Goal: Task Accomplishment & Management: Complete application form

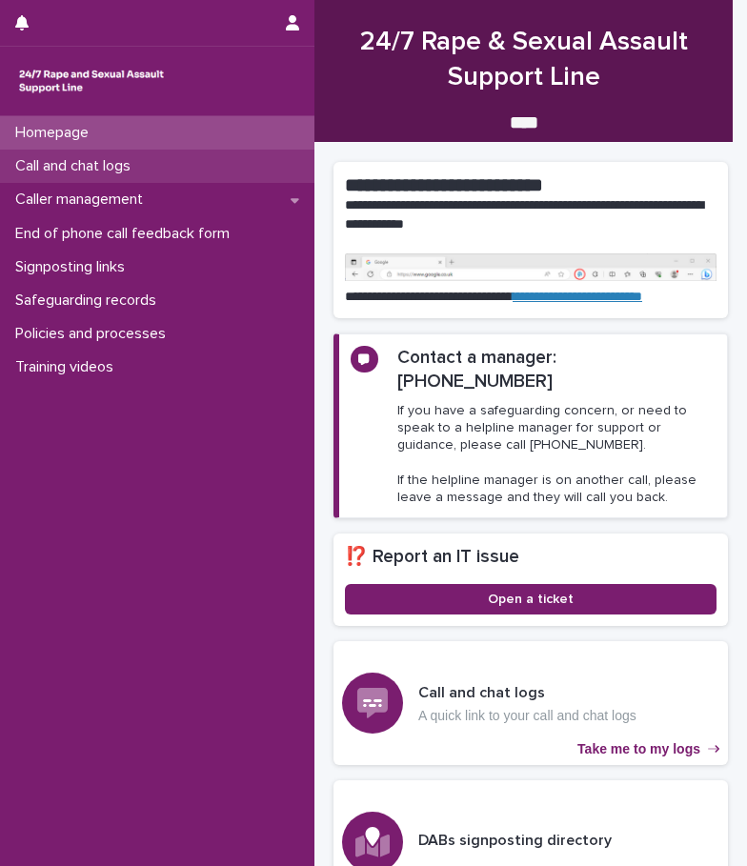
click at [167, 178] on div "Call and chat logs" at bounding box center [157, 166] width 314 height 33
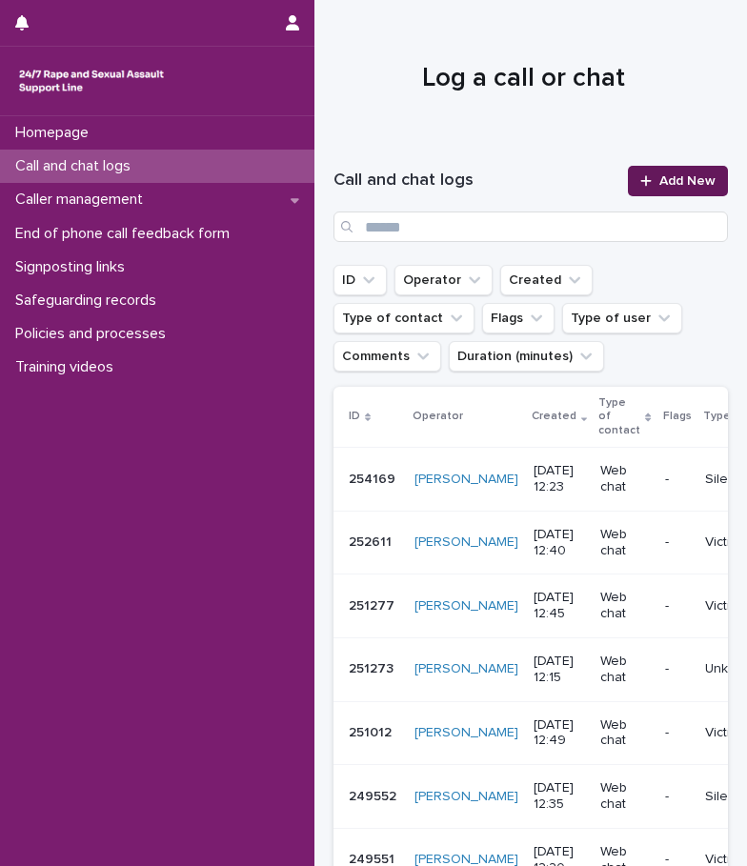
click at [640, 176] on div at bounding box center [649, 180] width 19 height 13
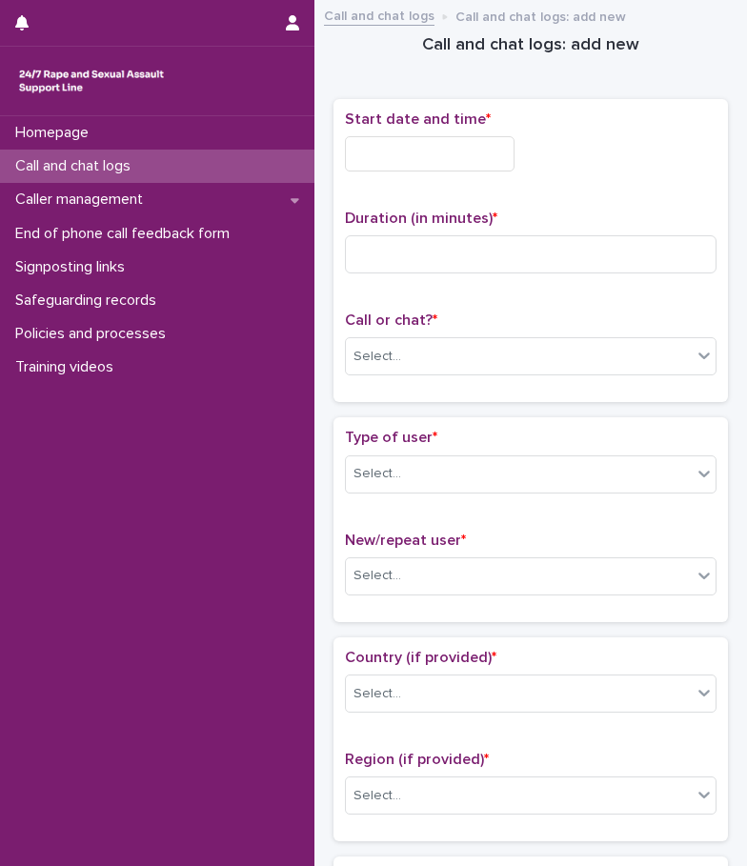
click at [471, 162] on input "text" at bounding box center [430, 153] width 170 height 35
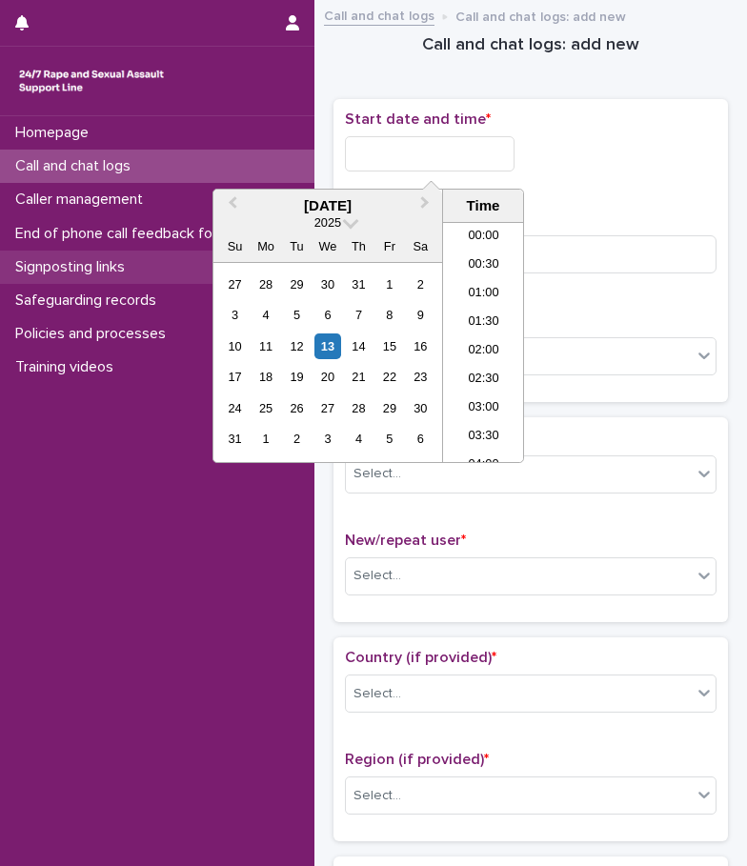
scroll to position [610, 0]
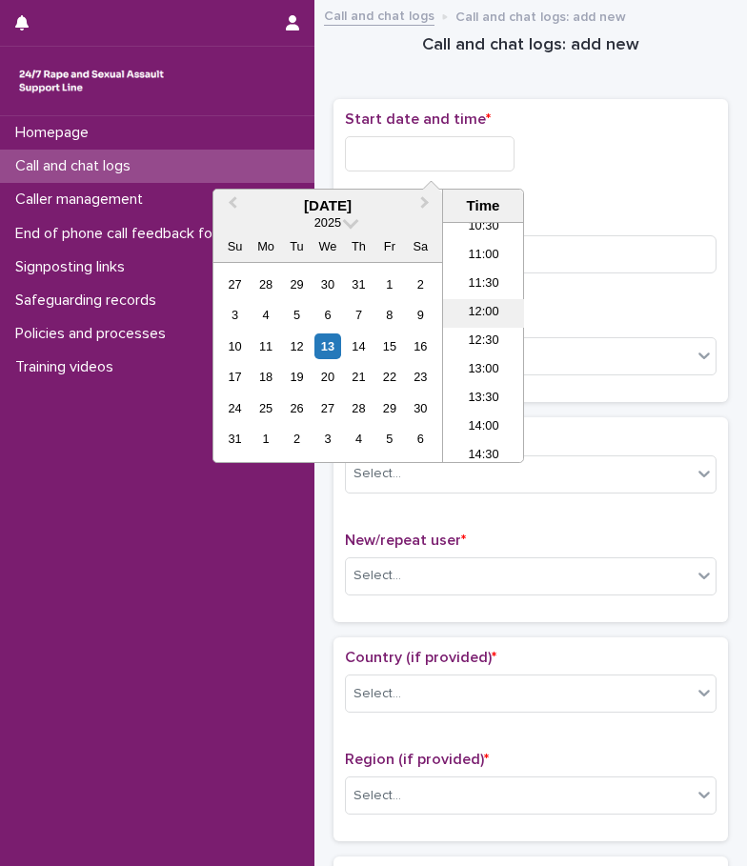
click at [487, 311] on li "12:00" at bounding box center [483, 313] width 81 height 29
type input "**********"
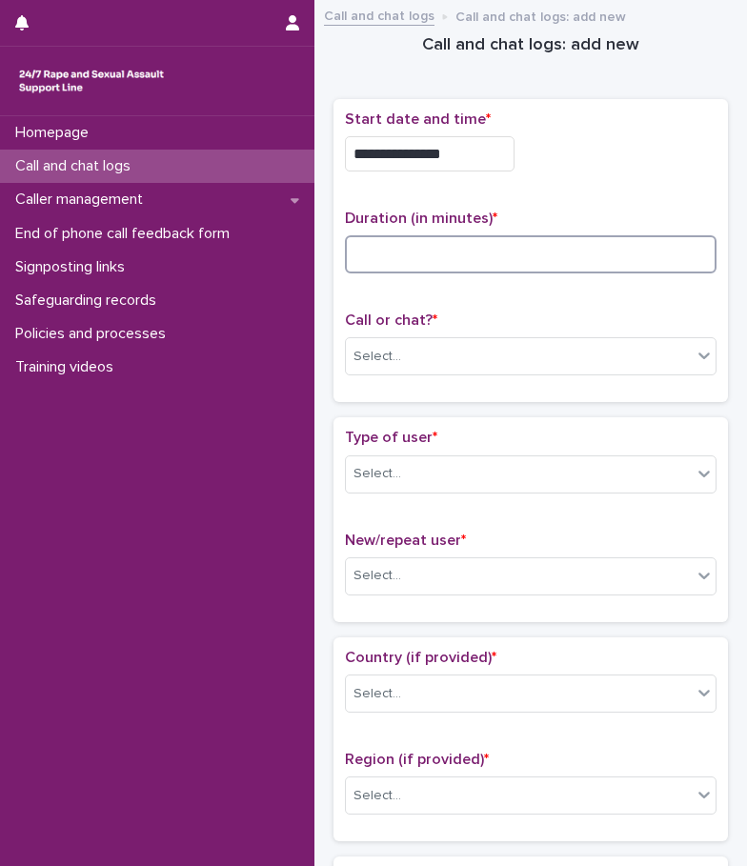
click at [431, 261] on input at bounding box center [530, 254] width 371 height 38
type input "**"
click at [418, 348] on div "Select..." at bounding box center [519, 356] width 346 height 31
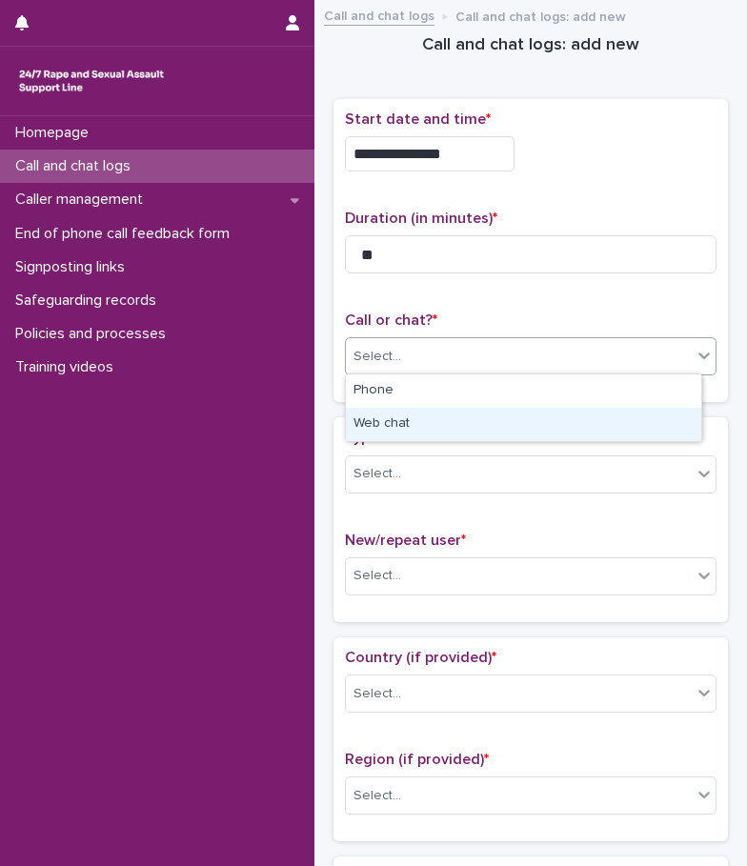
click at [402, 419] on div "Web chat" at bounding box center [523, 424] width 355 height 33
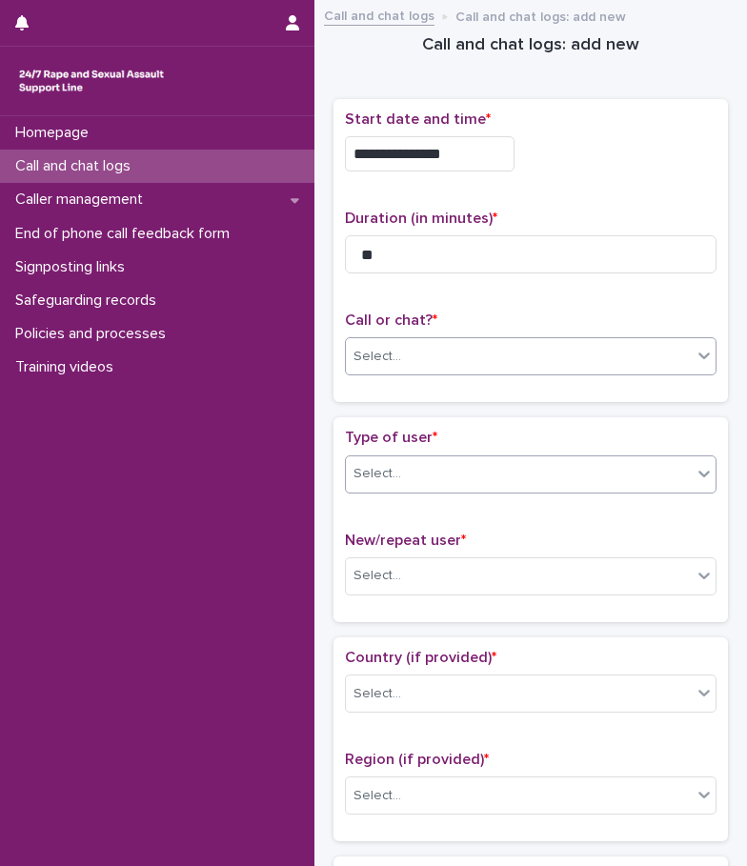
click at [419, 485] on div "Select..." at bounding box center [519, 473] width 346 height 31
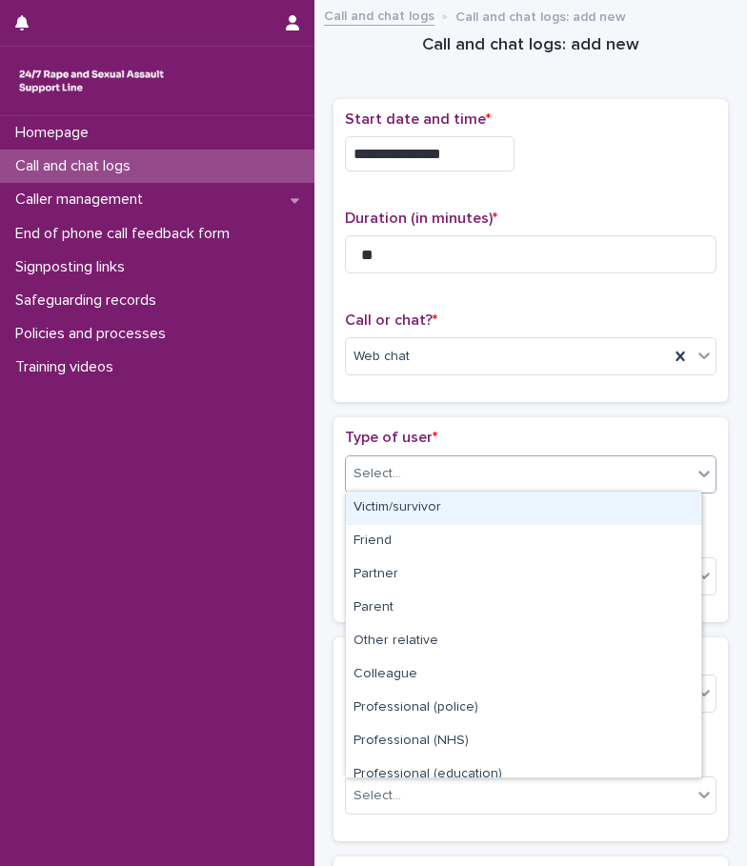
click at [438, 515] on div "Victim/survivor" at bounding box center [523, 507] width 355 height 33
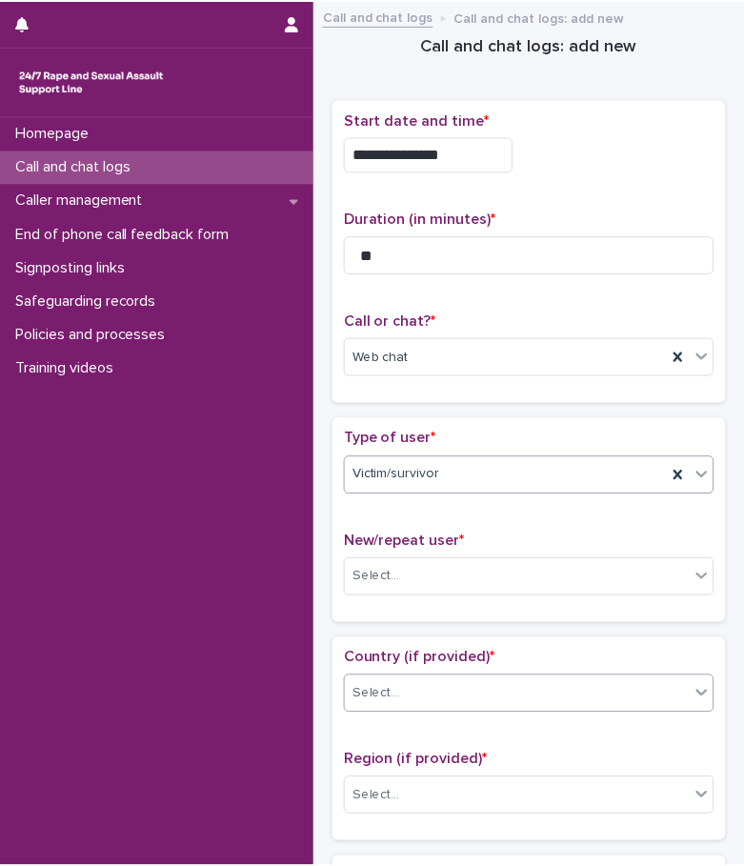
scroll to position [286, 0]
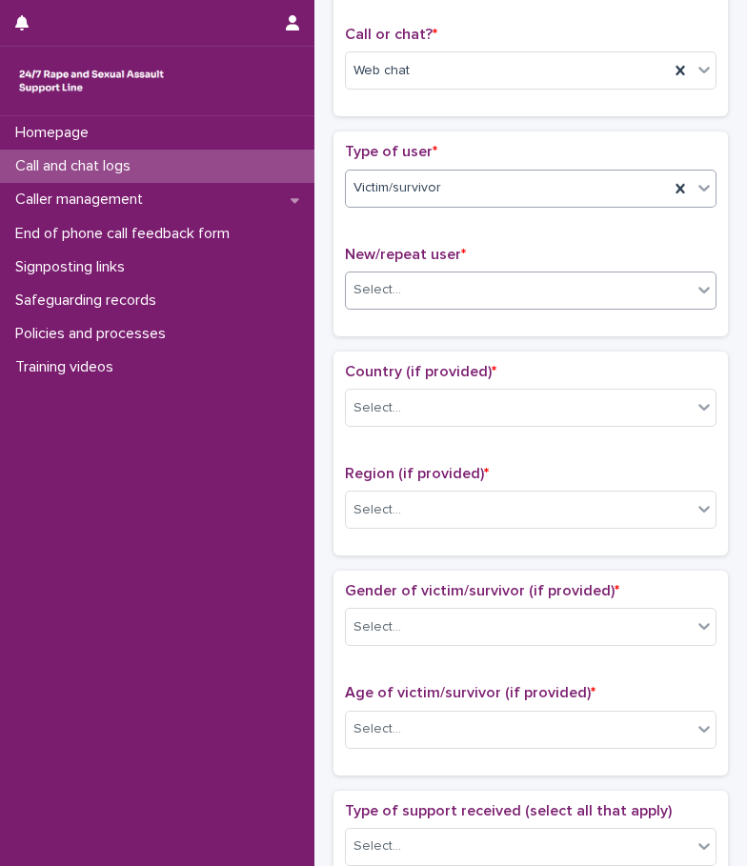
click at [421, 280] on div "Select..." at bounding box center [519, 289] width 346 height 31
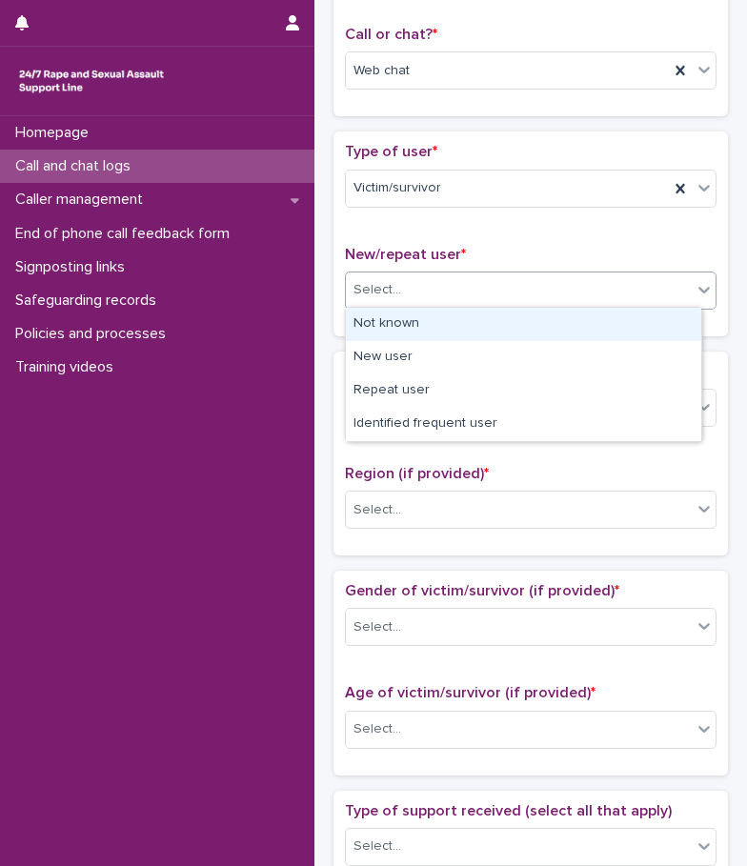
click at [429, 319] on div "Not known" at bounding box center [523, 324] width 355 height 33
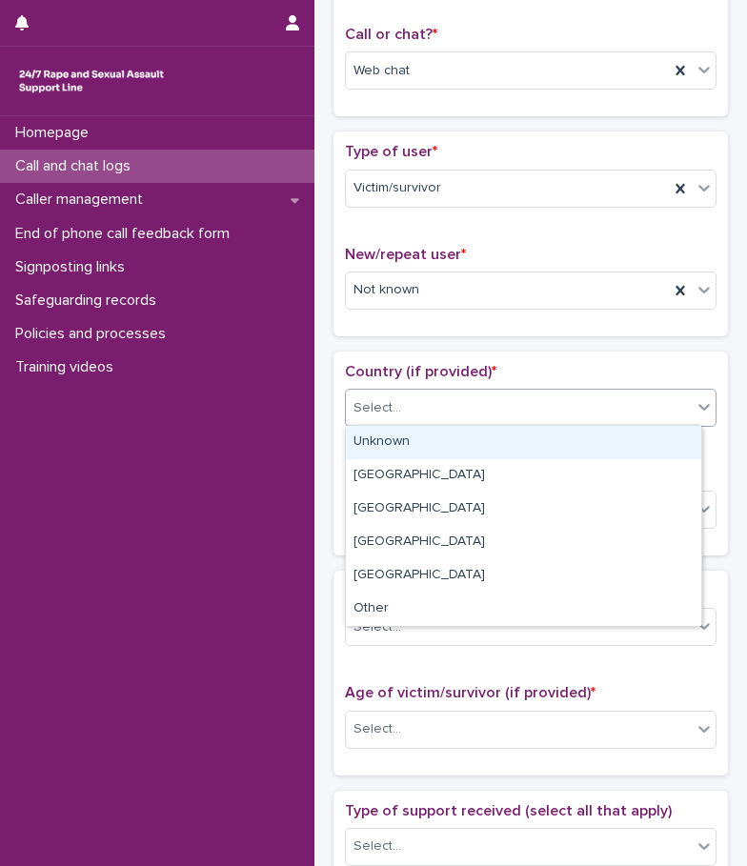
click at [418, 392] on div "Select..." at bounding box center [519, 407] width 346 height 31
click at [426, 400] on div "[GEOGRAPHIC_DATA]" at bounding box center [507, 407] width 323 height 31
click at [426, 436] on div "Unknown" at bounding box center [523, 442] width 355 height 33
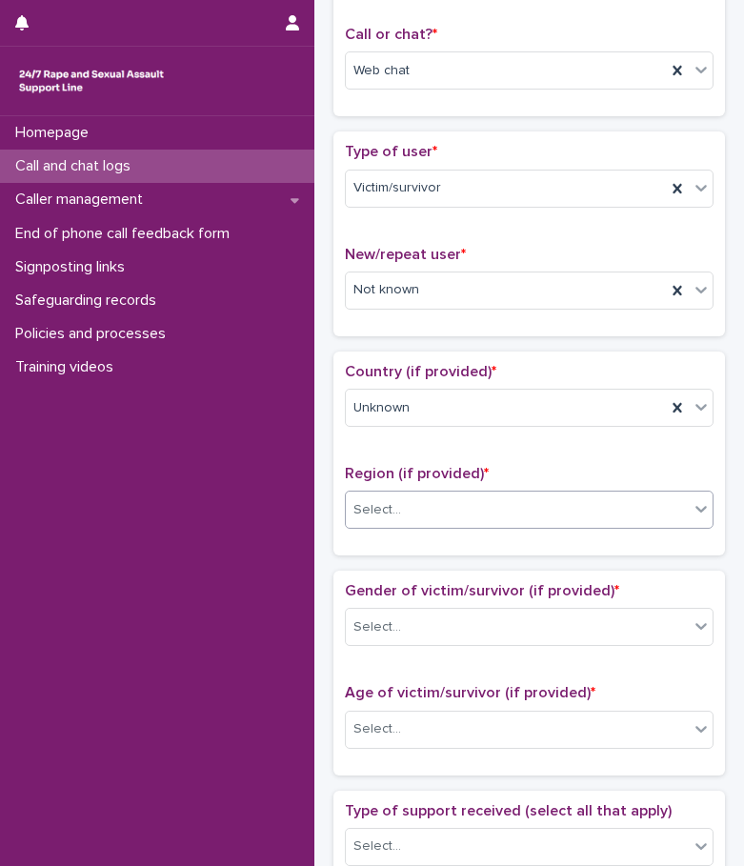
click at [431, 500] on div "Select..." at bounding box center [517, 509] width 343 height 31
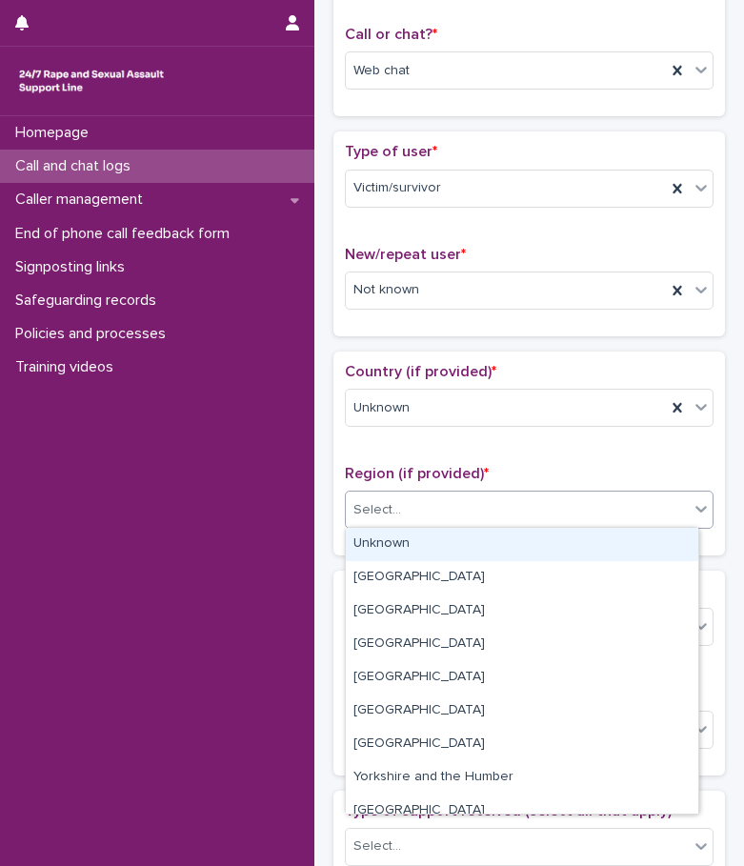
click at [418, 540] on div "Unknown" at bounding box center [522, 544] width 352 height 33
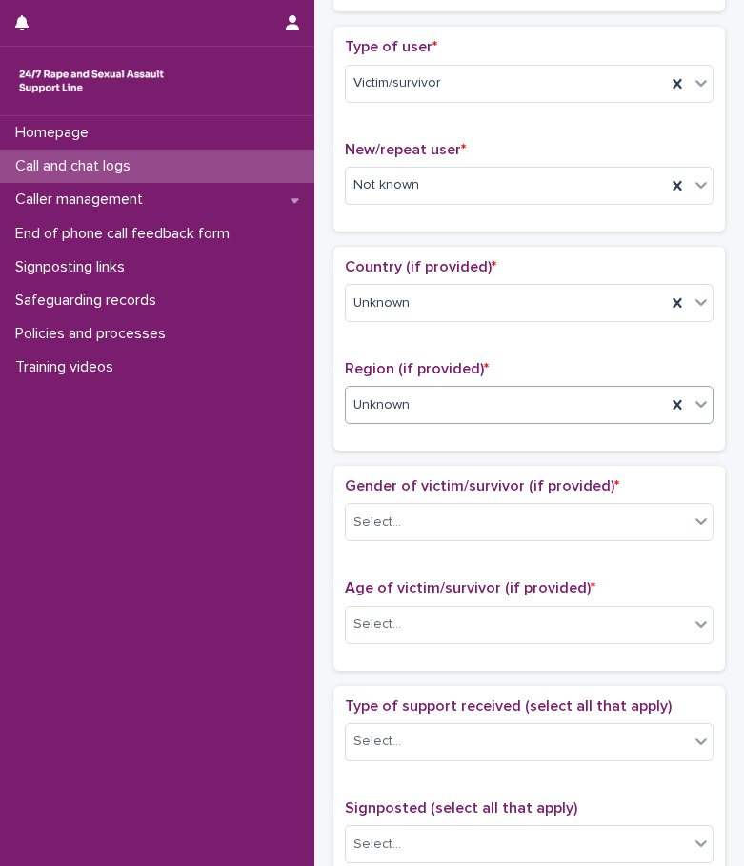
scroll to position [571, 0]
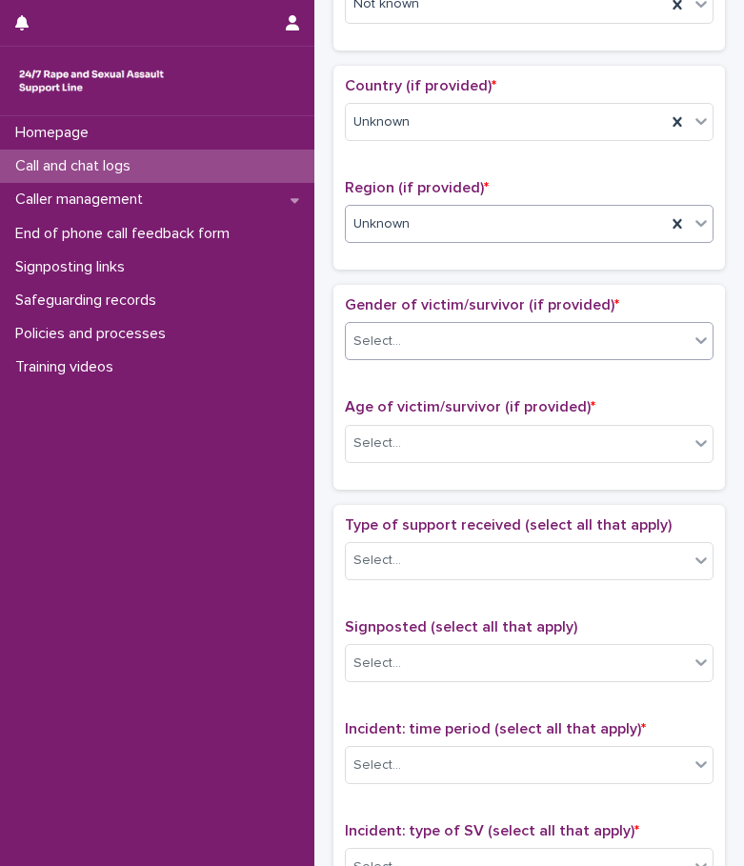
click at [485, 334] on div "Select..." at bounding box center [517, 341] width 343 height 31
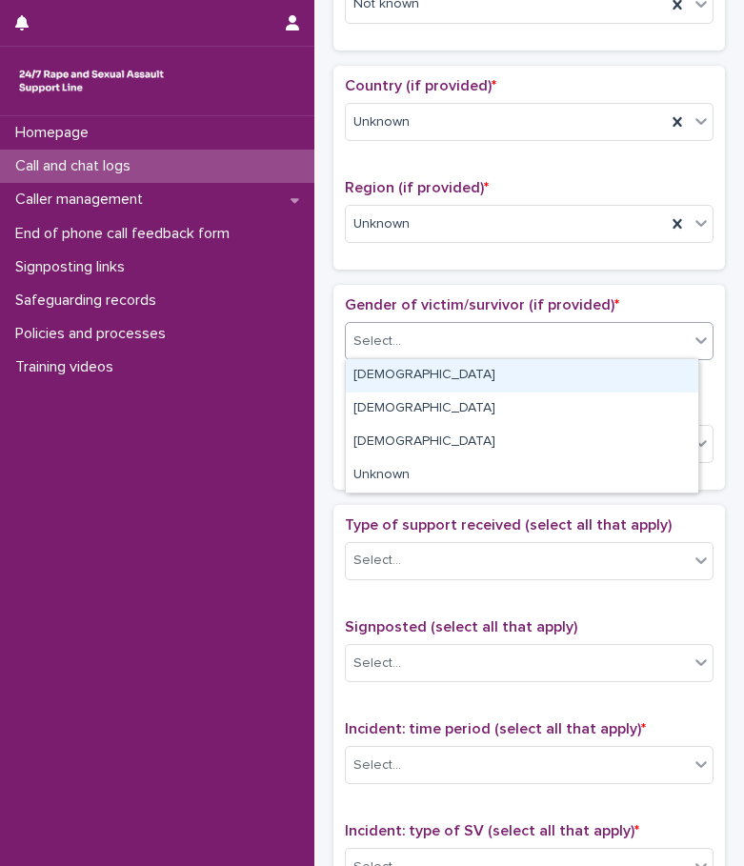
click at [424, 367] on div "[DEMOGRAPHIC_DATA]" at bounding box center [522, 375] width 352 height 33
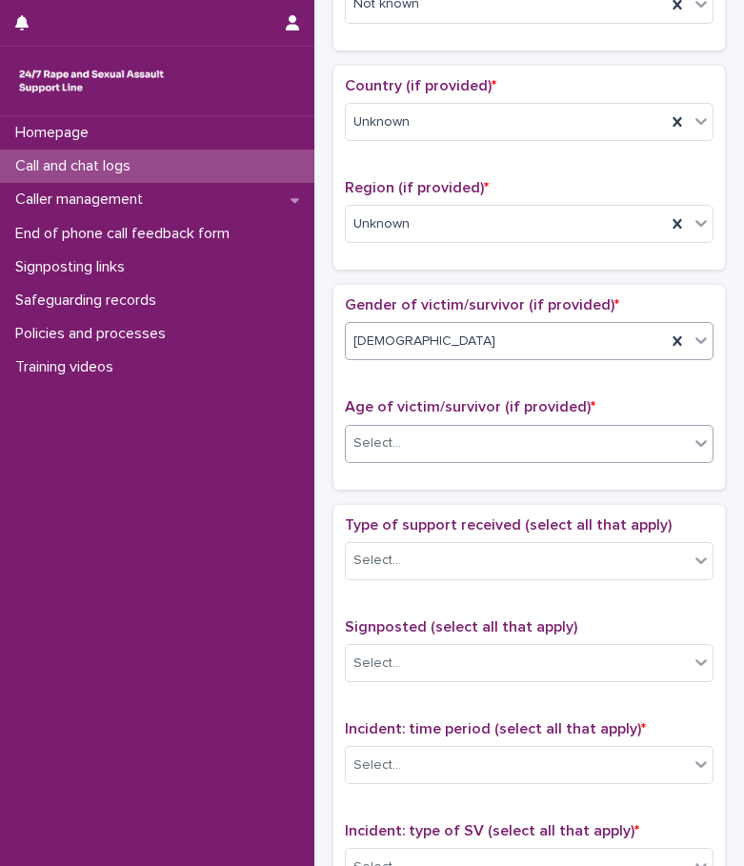
click at [460, 451] on div "Select..." at bounding box center [517, 443] width 343 height 31
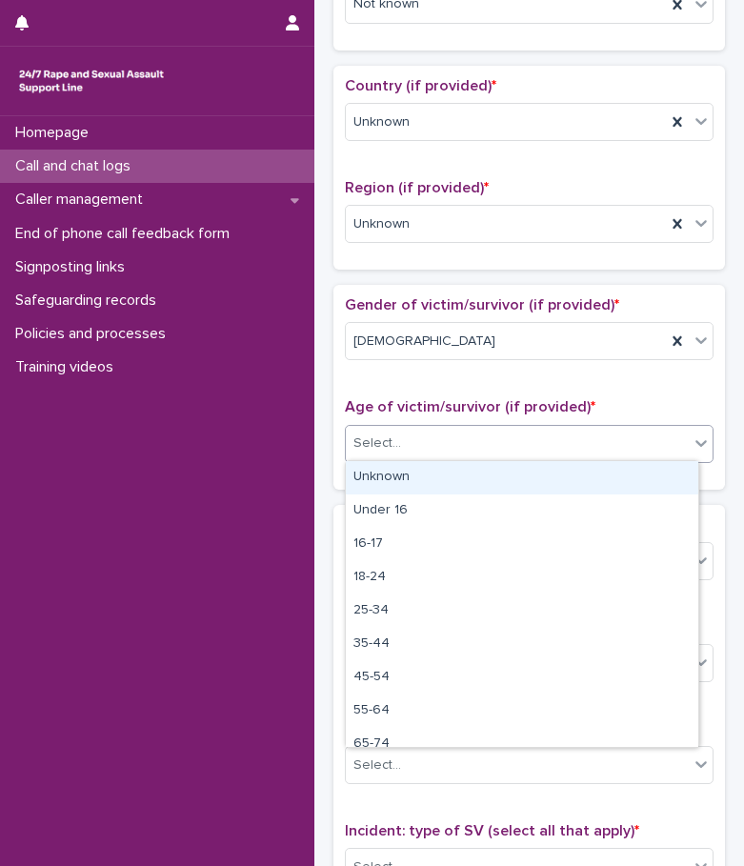
click at [460, 468] on div "Unknown" at bounding box center [522, 477] width 352 height 33
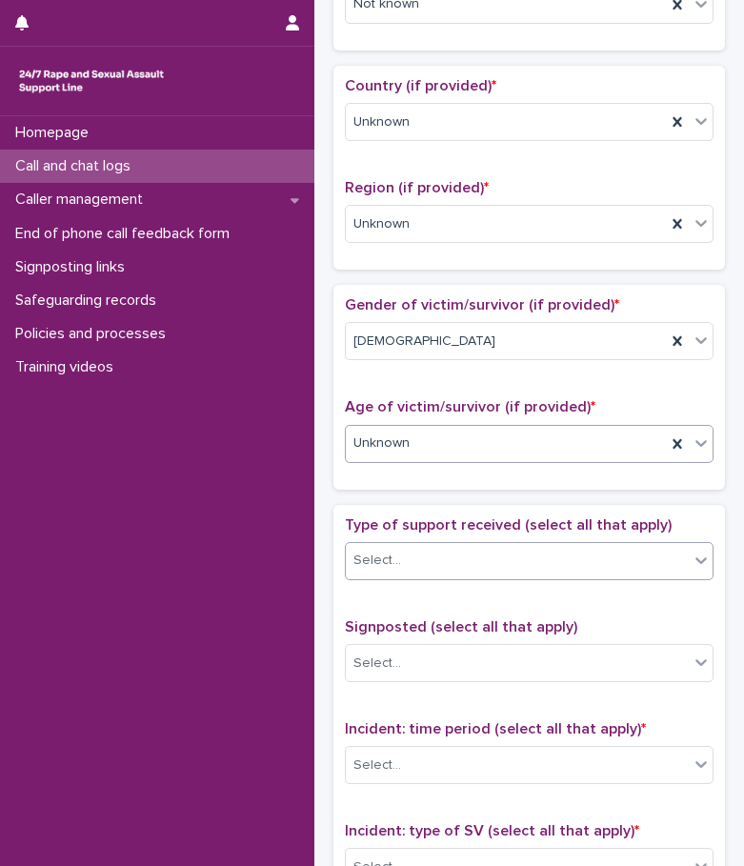
click at [452, 555] on div "Select..." at bounding box center [517, 560] width 343 height 31
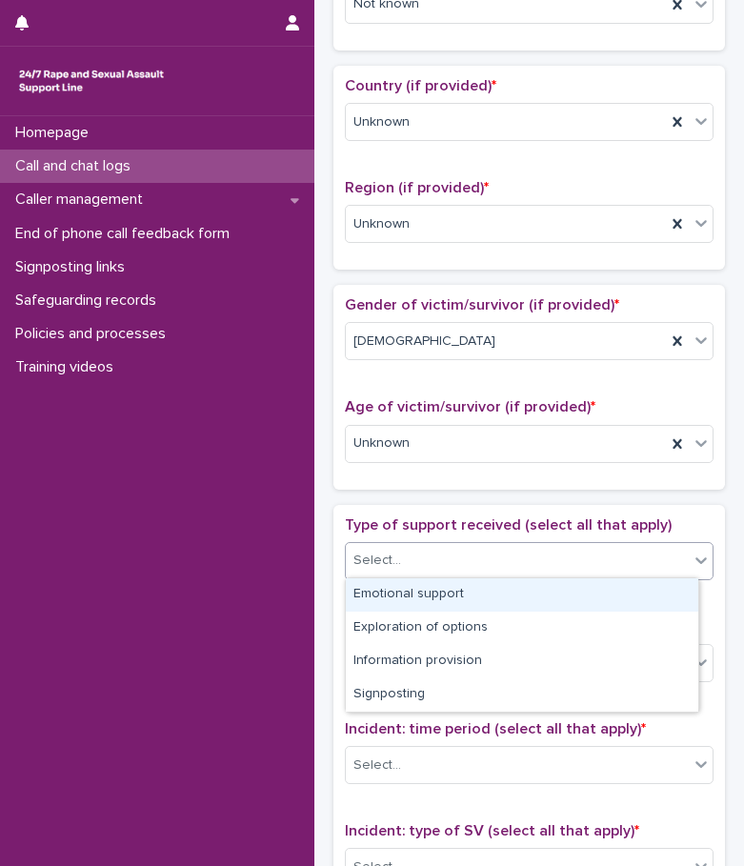
click at [448, 591] on div "Emotional support" at bounding box center [522, 594] width 352 height 33
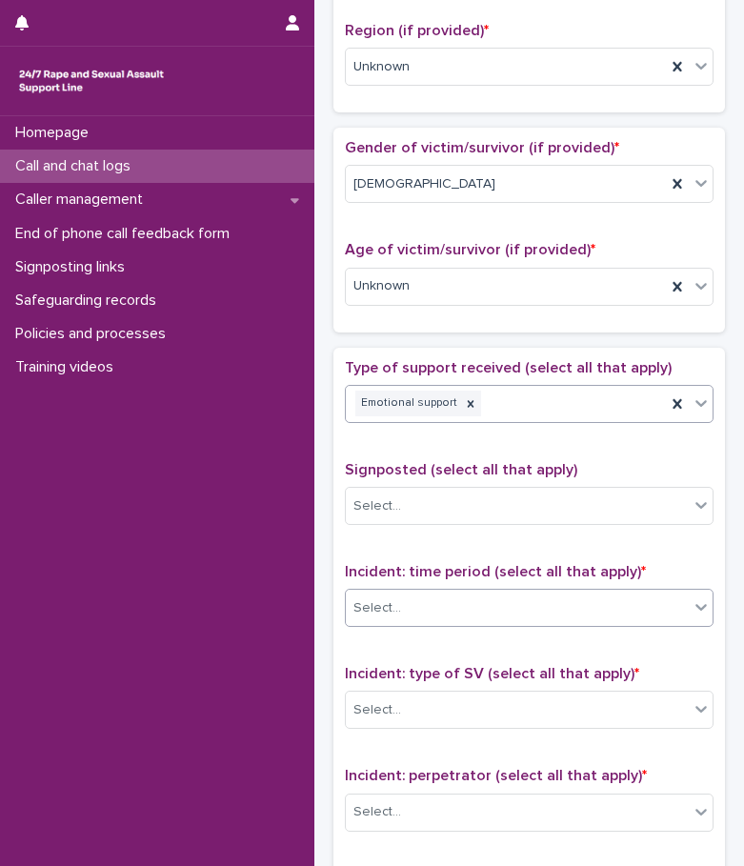
scroll to position [762, 0]
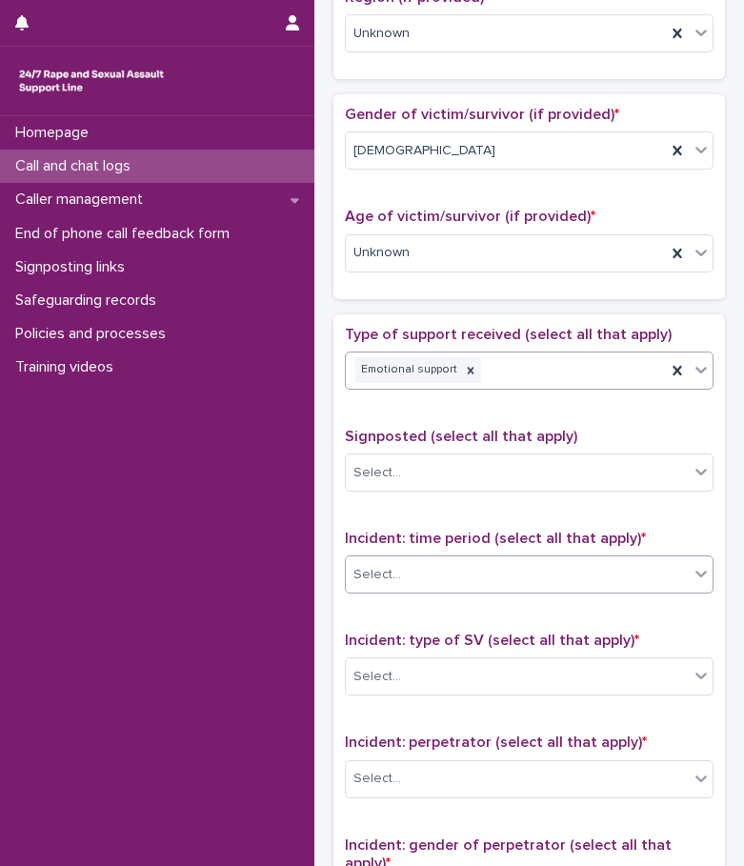
click at [472, 577] on div "Select..." at bounding box center [517, 574] width 343 height 31
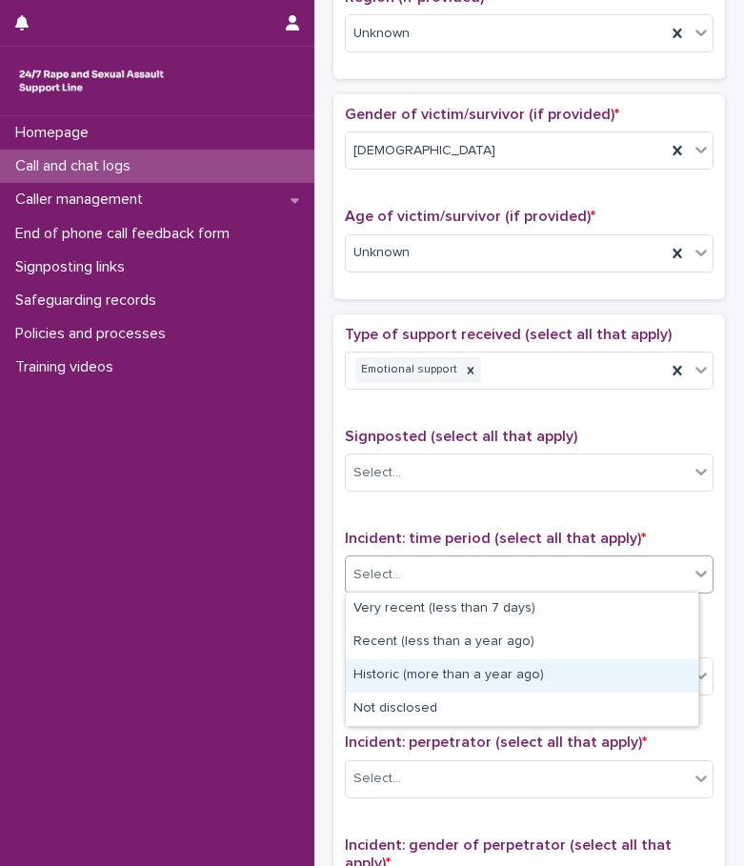
click at [444, 663] on div "Historic (more than a year ago)" at bounding box center [522, 675] width 352 height 33
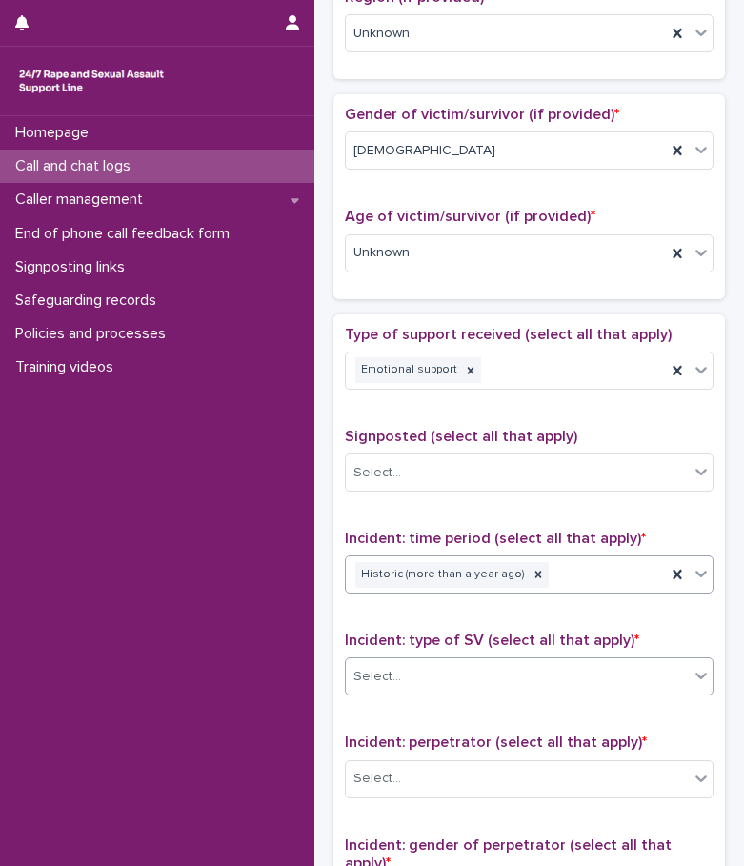
click at [429, 679] on div "Select..." at bounding box center [517, 676] width 343 height 31
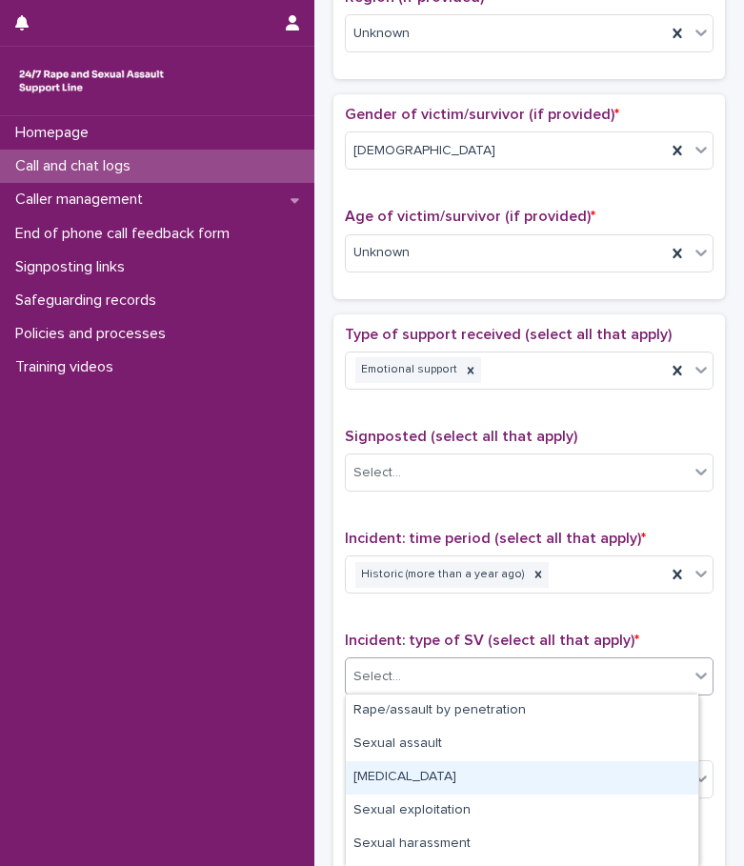
click at [407, 768] on div "[MEDICAL_DATA]" at bounding box center [522, 777] width 352 height 33
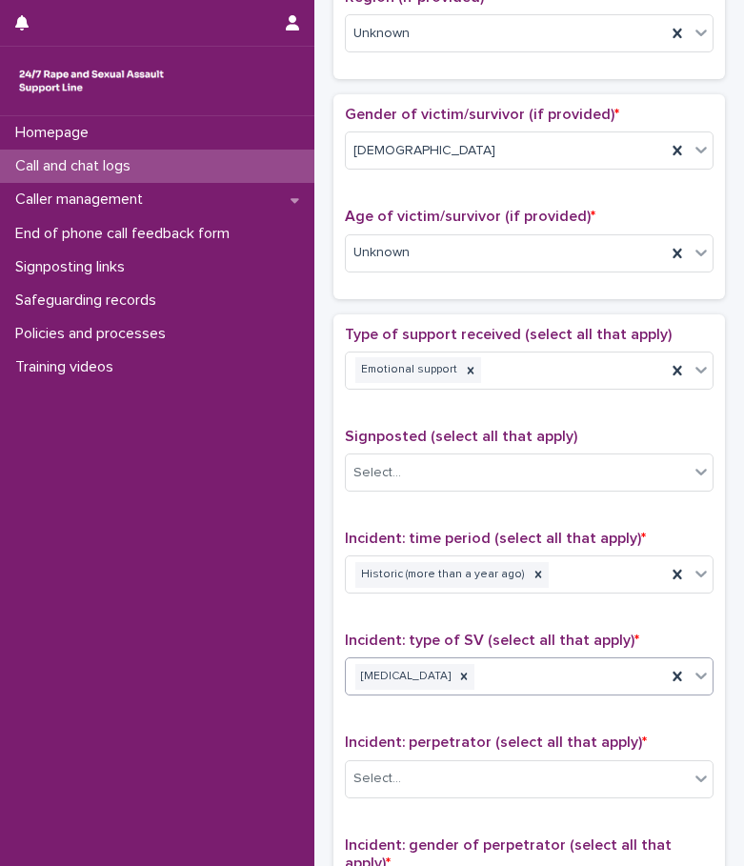
scroll to position [1048, 0]
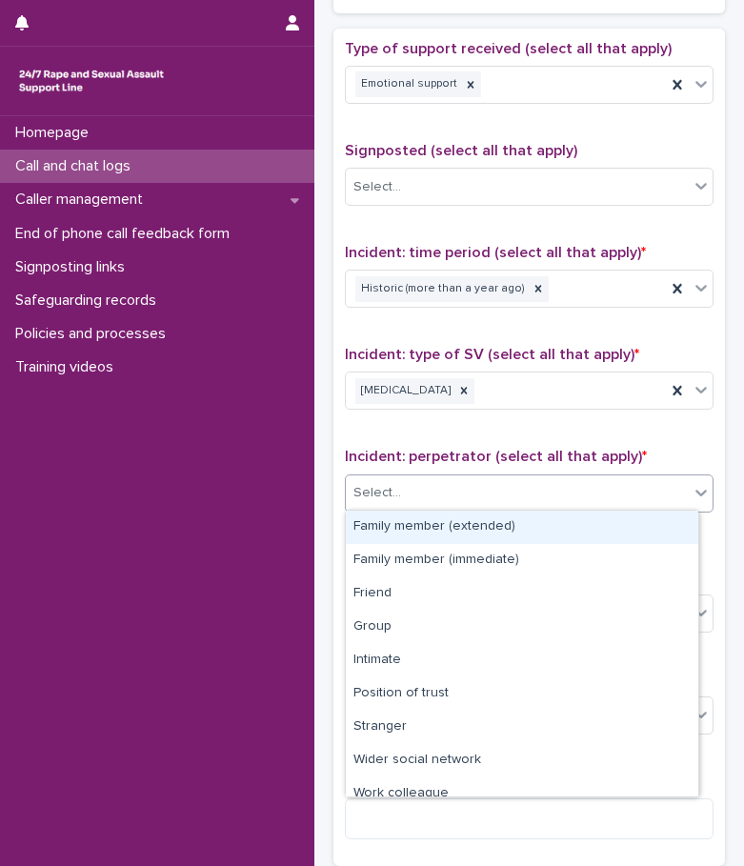
click at [408, 507] on div "Select..." at bounding box center [529, 493] width 369 height 38
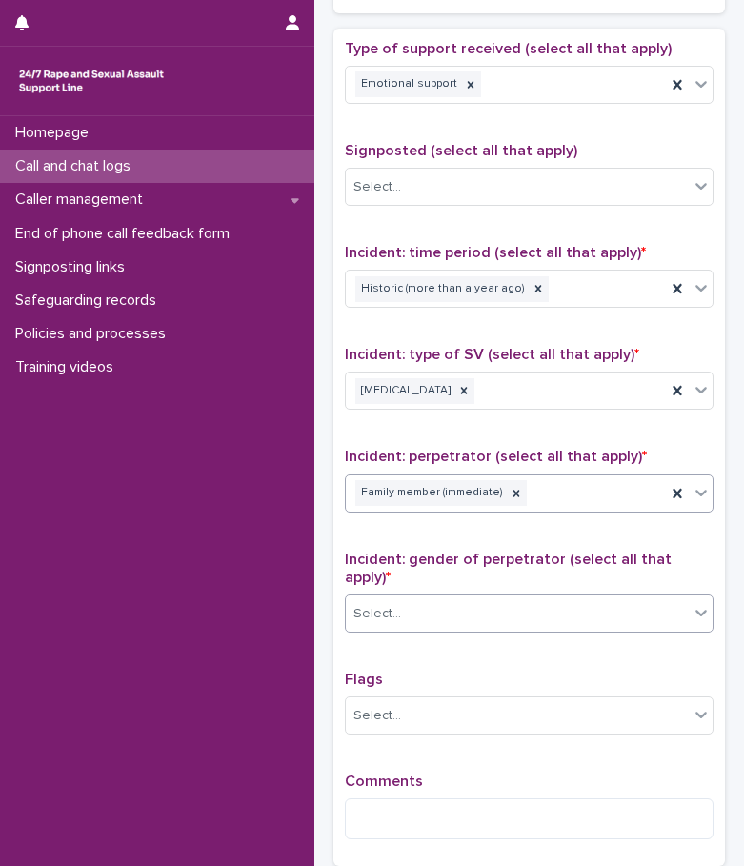
click at [413, 619] on div "Select..." at bounding box center [517, 613] width 343 height 31
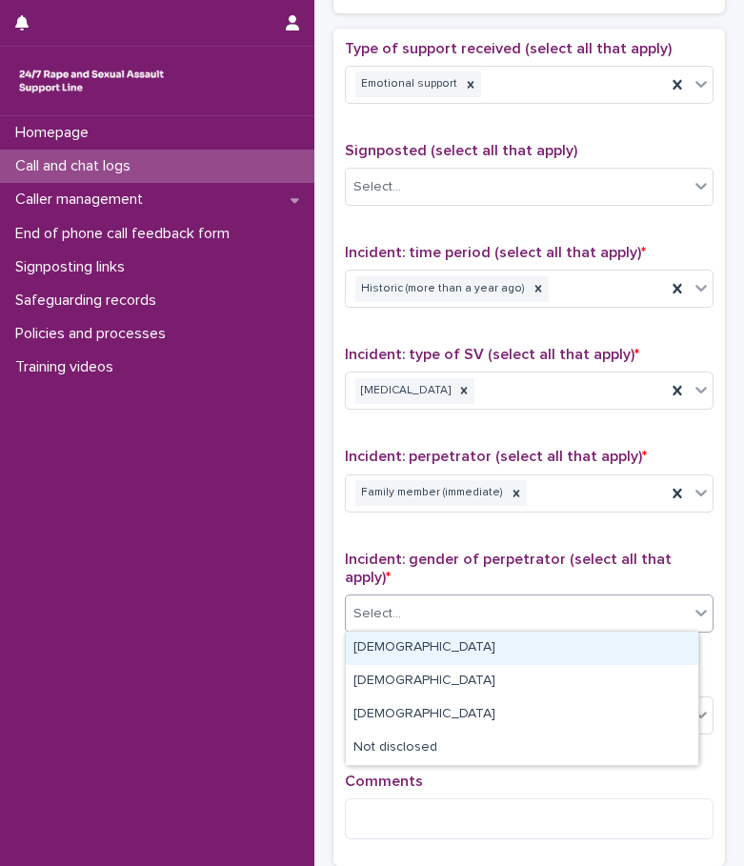
click at [399, 643] on div "[DEMOGRAPHIC_DATA]" at bounding box center [522, 648] width 352 height 33
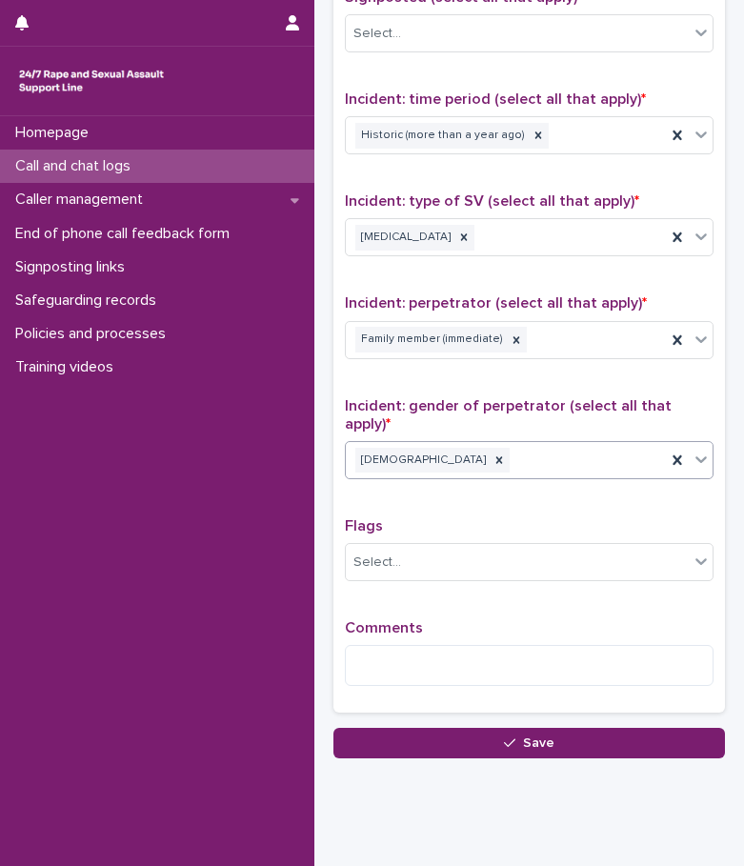
scroll to position [1238, 0]
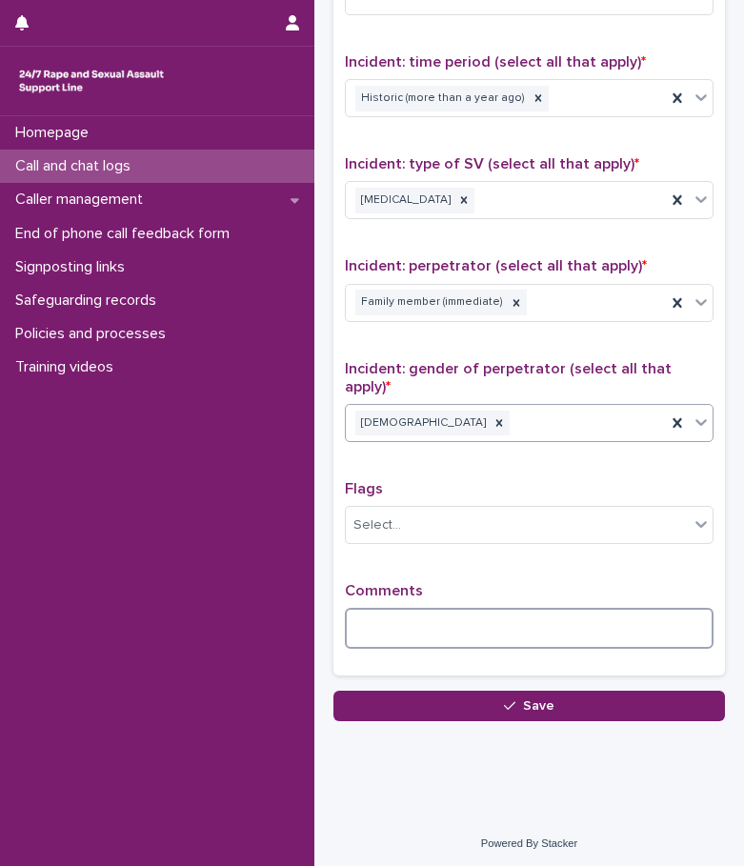
click at [408, 632] on textarea at bounding box center [529, 628] width 369 height 41
type textarea "*"
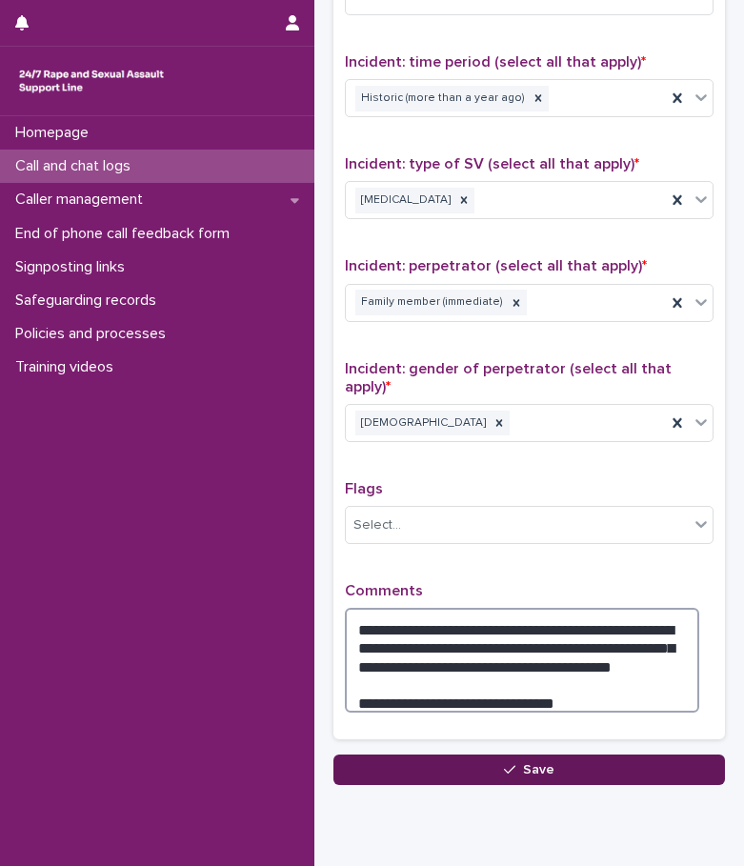
type textarea "**********"
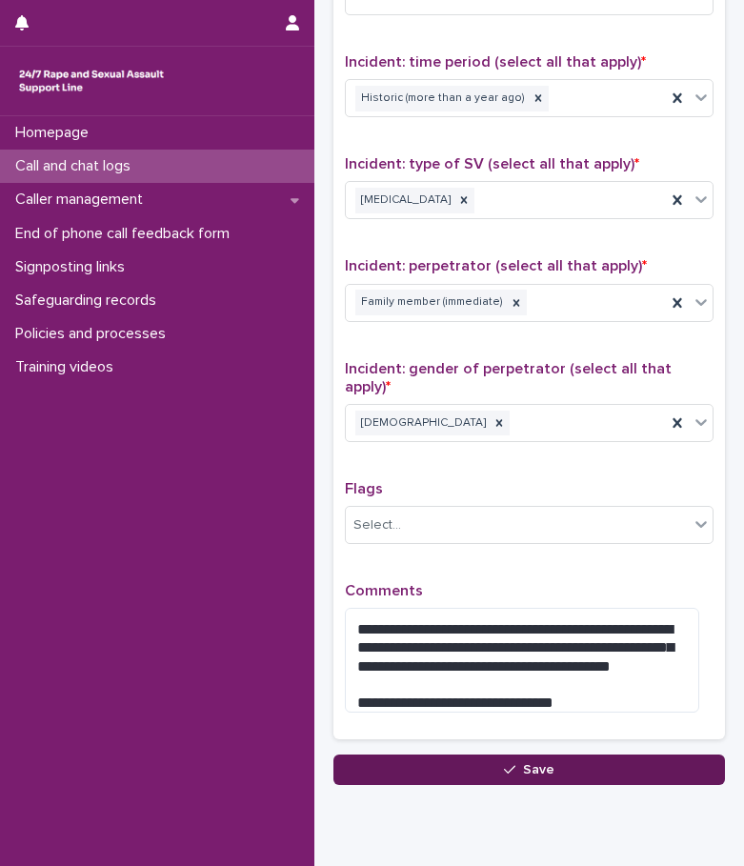
click at [504, 768] on icon "button" at bounding box center [509, 769] width 11 height 13
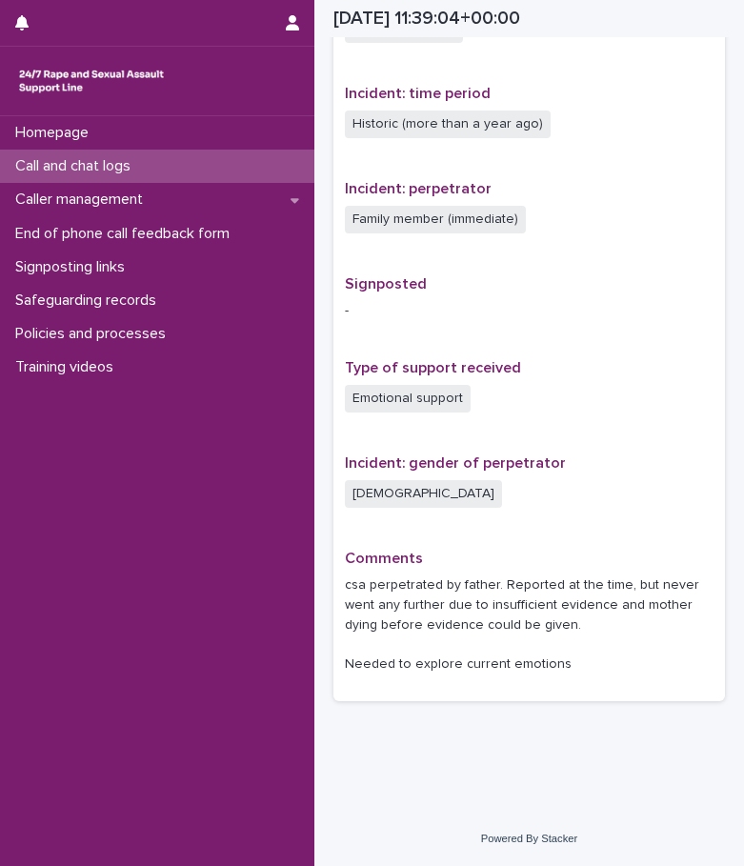
scroll to position [985, 0]
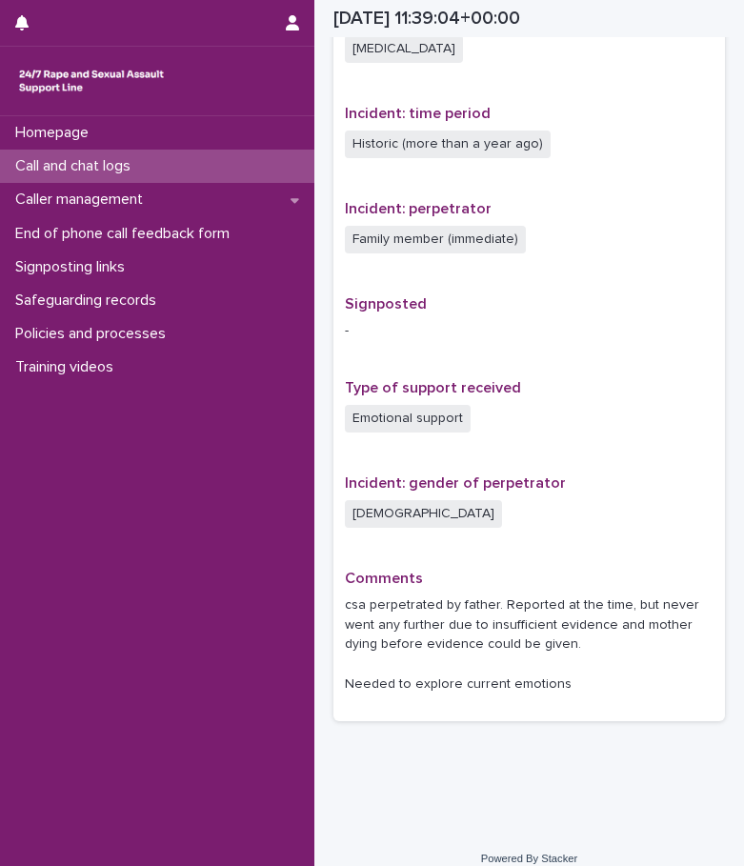
click at [294, 449] on div "Homepage Call and chat logs Caller management End of phone call feedback form S…" at bounding box center [157, 491] width 314 height 750
drag, startPoint x: 166, startPoint y: 47, endPoint x: 232, endPoint y: 28, distance: 69.3
click at [166, 47] on div at bounding box center [157, 81] width 314 height 69
